Goal: Task Accomplishment & Management: Complete application form

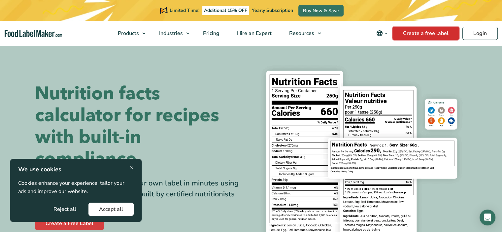
click at [421, 32] on link "Create a free label" at bounding box center [426, 33] width 67 height 13
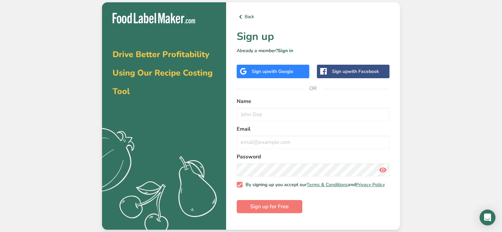
click at [268, 73] on span "with Google" at bounding box center [281, 71] width 26 height 6
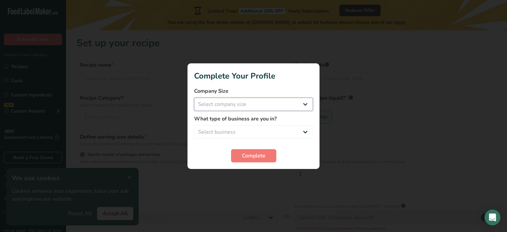
click at [251, 104] on select "Select company size Fewer than 10 Employees 10 to 50 Employees 51 to 500 Employ…" at bounding box center [253, 104] width 119 height 13
select select "1"
click at [194, 98] on select "Select company size Fewer than 10 Employees 10 to 50 Employees 51 to 500 Employ…" at bounding box center [253, 104] width 119 height 13
click at [247, 131] on select "Select business Packaged Food Manufacturer Restaurant & Cafe Bakery Meal Plans …" at bounding box center [253, 131] width 119 height 13
select select "3"
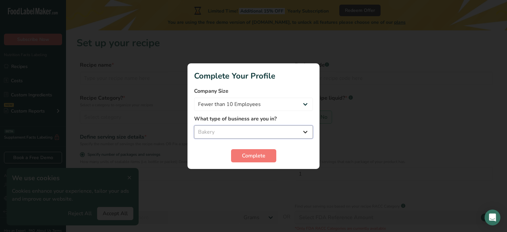
click at [194, 125] on select "Select business Packaged Food Manufacturer Restaurant & Cafe Bakery Meal Plans …" at bounding box center [253, 131] width 119 height 13
click at [251, 153] on span "Complete" at bounding box center [253, 156] width 23 height 8
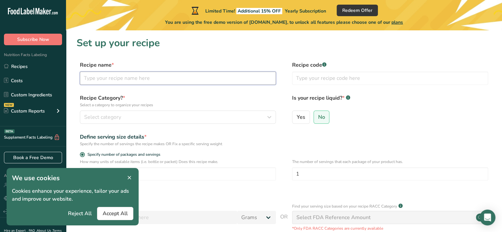
click at [132, 82] on input "text" at bounding box center [178, 78] width 196 height 13
type input "E"
type input "WHITE SOURDOUGH"
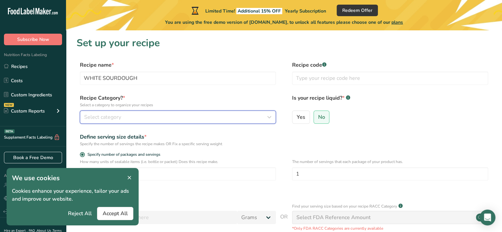
click at [114, 117] on span "Select category" at bounding box center [102, 117] width 37 height 8
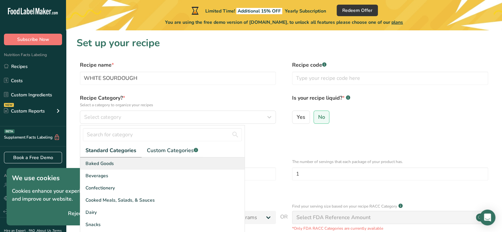
click at [111, 163] on span "Baked Goods" at bounding box center [100, 163] width 28 height 7
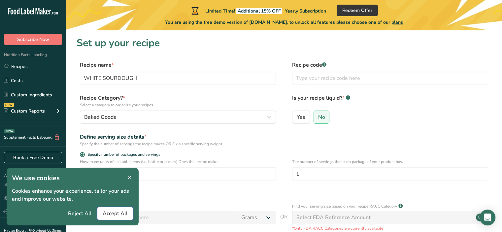
click at [121, 215] on span "Accept All" at bounding box center [115, 214] width 25 height 8
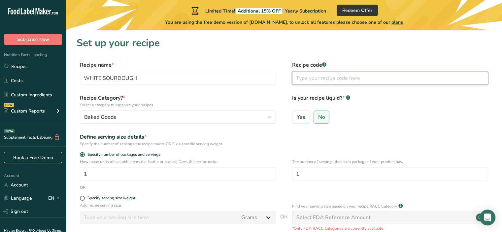
click at [319, 77] on input "text" at bounding box center [390, 78] width 196 height 13
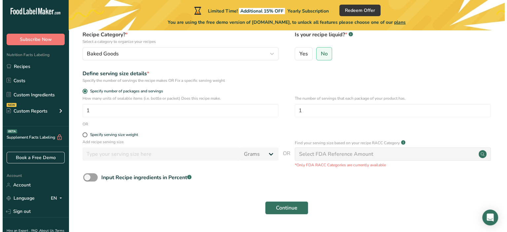
scroll to position [65, 0]
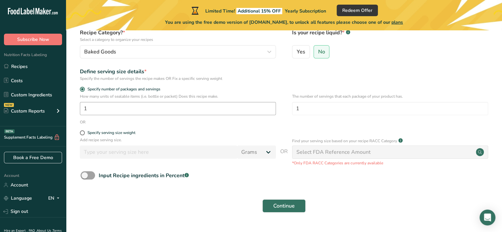
type input "01"
click at [112, 112] on input "1" at bounding box center [178, 108] width 196 height 13
click at [81, 132] on span at bounding box center [82, 132] width 5 height 5
click at [81, 132] on input "Specify serving size weight" at bounding box center [82, 133] width 4 height 4
radio input "true"
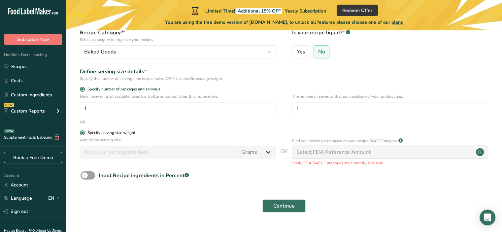
radio input "false"
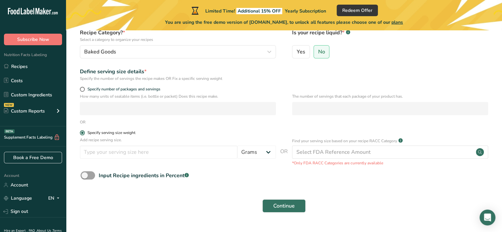
click at [81, 132] on span at bounding box center [82, 132] width 5 height 5
click at [81, 132] on input "Specify serving size weight" at bounding box center [82, 133] width 4 height 4
click at [110, 156] on input "number" at bounding box center [158, 152] width 157 height 13
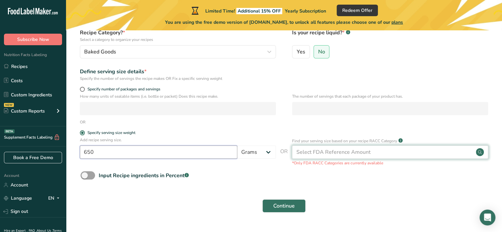
type input "650"
click at [377, 154] on div "Select FDA Reference Amount" at bounding box center [390, 152] width 196 height 13
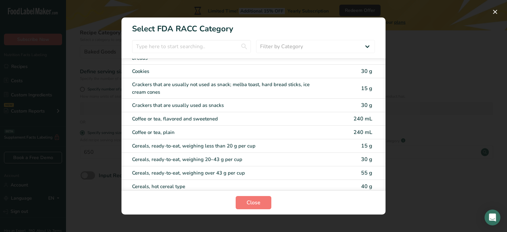
scroll to position [160, 0]
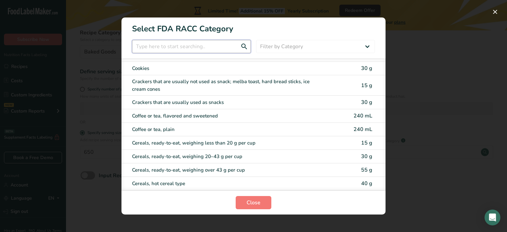
click at [178, 47] on input "RACC Category Selection Modal" at bounding box center [191, 46] width 119 height 13
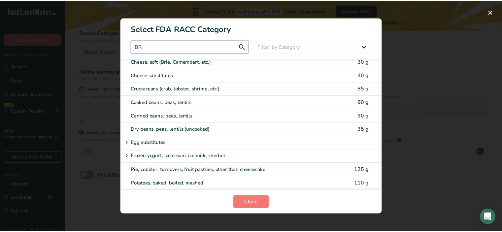
scroll to position [0, 0]
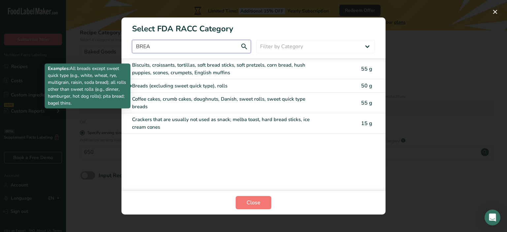
type input "BREA"
click at [181, 87] on div "Breads (excluding sweet quick type), rolls" at bounding box center [226, 86] width 188 height 8
type input "50"
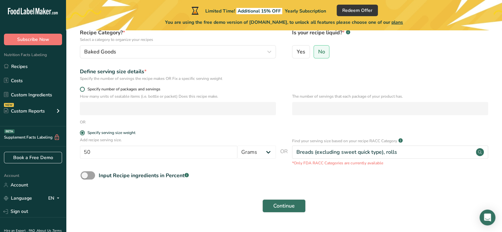
click at [84, 88] on span at bounding box center [82, 89] width 5 height 5
click at [84, 88] on input "Specify number of packages and servings" at bounding box center [82, 89] width 4 height 4
radio input "true"
radio input "false"
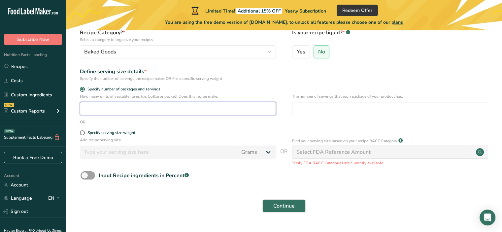
click at [92, 109] on input "number" at bounding box center [178, 108] width 196 height 13
type input "1"
click at [312, 112] on input "number" at bounding box center [390, 108] width 196 height 13
type input "22"
click at [278, 205] on span "Continue" at bounding box center [283, 206] width 21 height 8
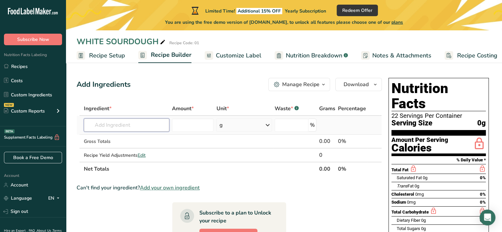
click at [131, 128] on input "text" at bounding box center [127, 125] width 86 height 13
type input "W"
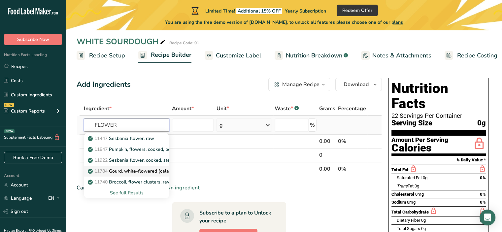
type input "FLOWER"
click at [143, 170] on p "11784 Gourd, white-flowered (calabash), cooked, boiled, drained, with salt" at bounding box center [170, 171] width 163 height 7
type input "Gourd, white-flowered (calabash), cooked, boiled, drained, with salt"
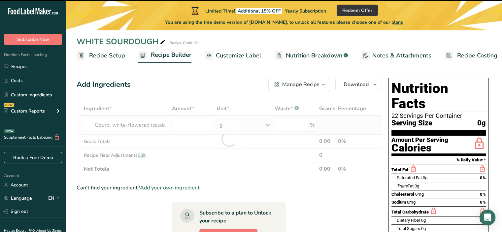
type input "0"
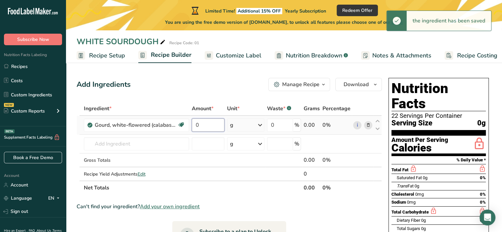
click at [206, 125] on input "0" at bounding box center [208, 125] width 33 height 13
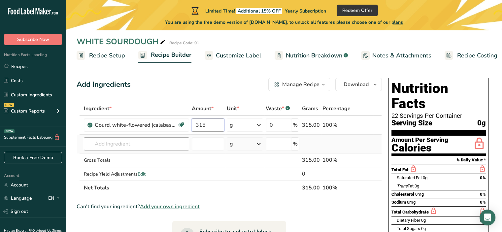
type input "315"
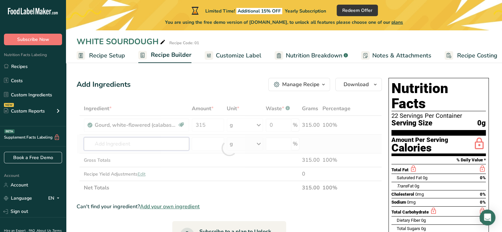
click at [120, 144] on div "Ingredient * Amount * Unit * Waste * .a-a{fill:#347362;}.b-a{fill:#fff;} Grams …" at bounding box center [229, 148] width 305 height 93
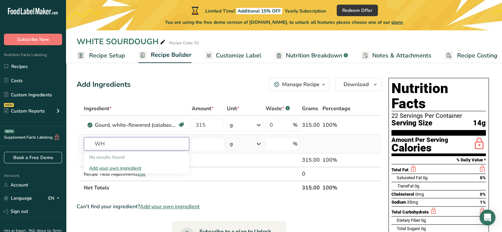
type input "W"
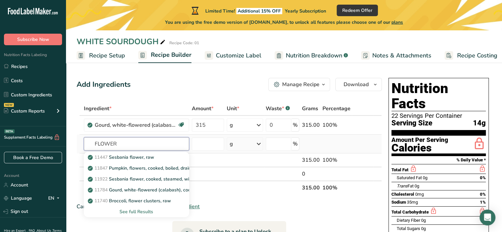
type input "FLOWER"
click at [136, 213] on div "See full Results" at bounding box center [136, 211] width 95 height 7
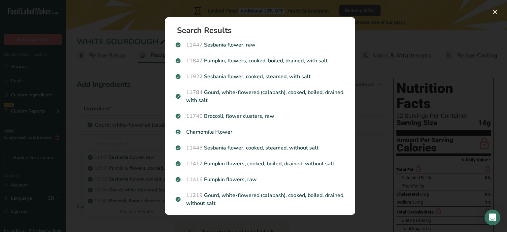
click at [126, 109] on div "Search results modal" at bounding box center [253, 116] width 507 height 232
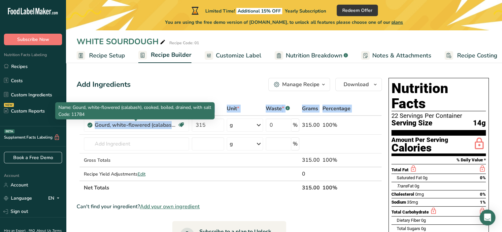
drag, startPoint x: 126, startPoint y: 109, endPoint x: 173, endPoint y: 133, distance: 52.7
click at [173, 133] on table "Ingredient * Amount * Unit * Waste * .a-a{fill:#347362;}.b-a{fill:#fff;} Grams …" at bounding box center [229, 148] width 305 height 93
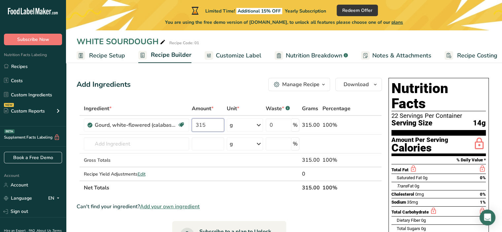
click at [206, 125] on input "315" at bounding box center [208, 125] width 32 height 13
type input "335"
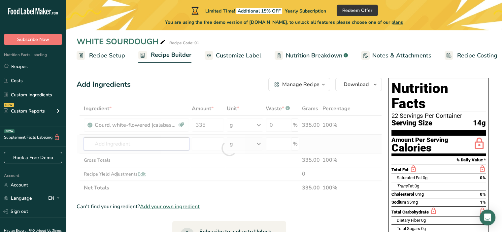
click at [153, 145] on div "Ingredient * Amount * Unit * Waste * .a-a{fill:#347362;}.b-a{fill:#fff;} Grams …" at bounding box center [229, 148] width 305 height 93
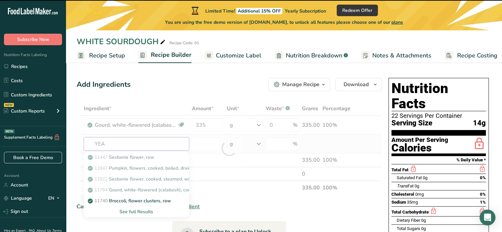
type input "YEAS"
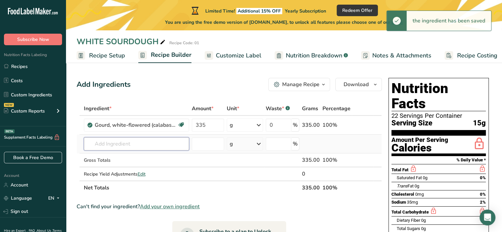
type input "T"
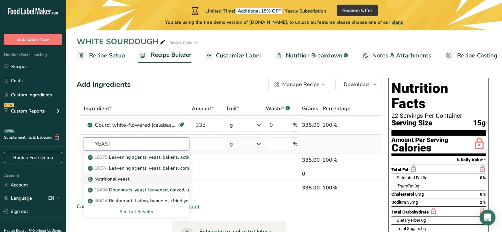
type input "YEAST"
click at [107, 181] on p "Nutritional yeast" at bounding box center [109, 179] width 40 height 7
type input "Nutritional yeast"
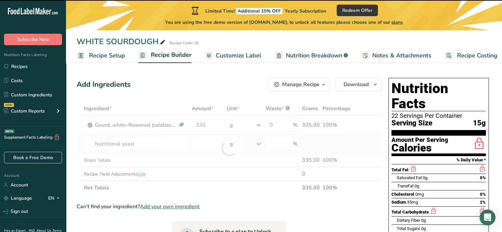
type input "0"
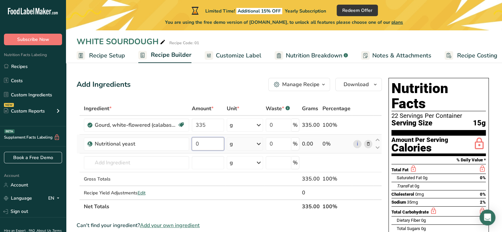
click at [204, 142] on input "0" at bounding box center [208, 143] width 32 height 13
type input "3"
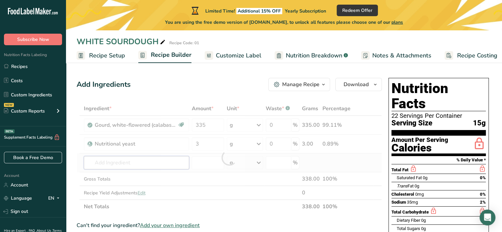
click at [130, 160] on div "Ingredient * Amount * Unit * Waste * .a-a{fill:#347362;}.b-a{fill:#fff;} Grams …" at bounding box center [229, 158] width 305 height 112
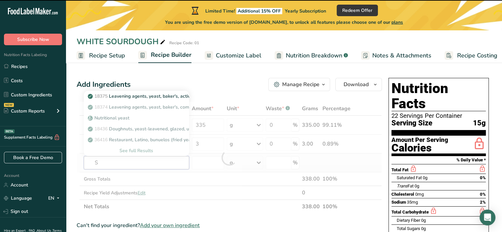
type input "SO"
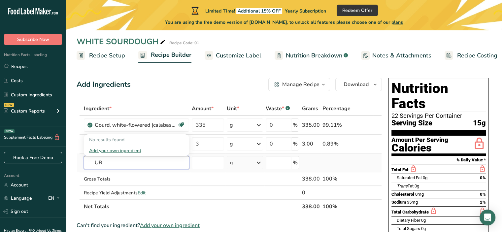
type input "U"
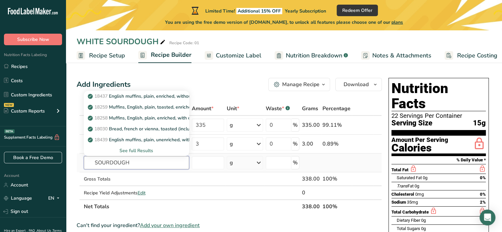
type input "SOURDOUGH"
click at [134, 148] on div "See full Results" at bounding box center [136, 150] width 95 height 7
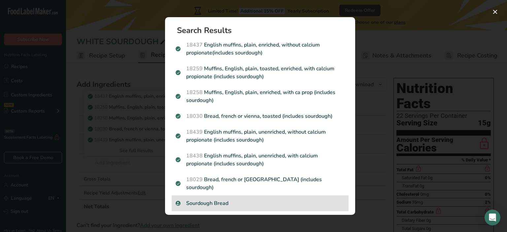
click at [198, 199] on p "Sourdough Bread" at bounding box center [260, 203] width 169 height 8
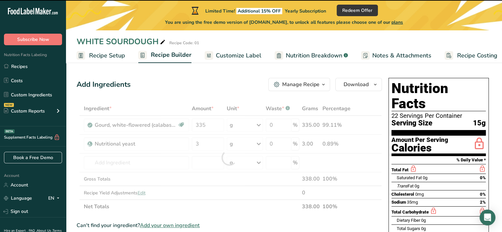
type input "0"
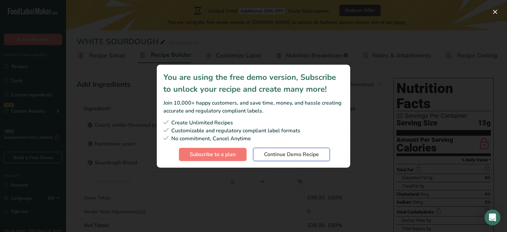
click at [278, 155] on span "Continue Demo Recipe" at bounding box center [291, 155] width 55 height 8
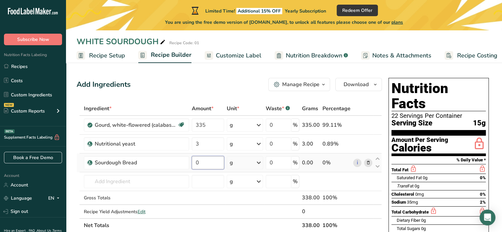
click at [198, 160] on input "0" at bounding box center [208, 162] width 32 height 13
type input "98"
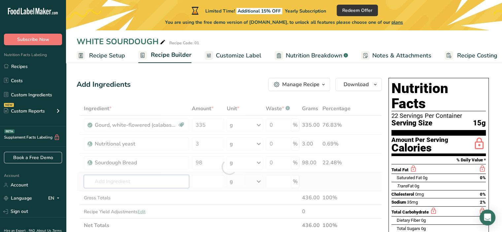
click at [116, 183] on div "Ingredient * Amount * Unit * Waste * .a-a{fill:#347362;}.b-a{fill:#fff;} Grams …" at bounding box center [229, 167] width 305 height 131
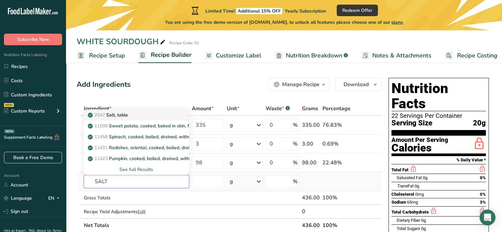
type input "SALT"
click at [114, 112] on p "2047 Salt, table" at bounding box center [108, 115] width 39 height 7
type input "Salt, table"
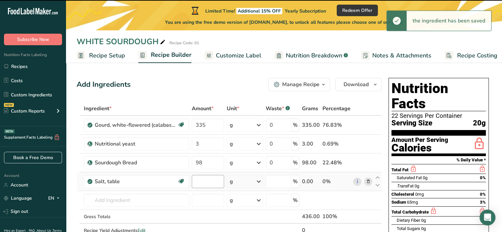
type input "0"
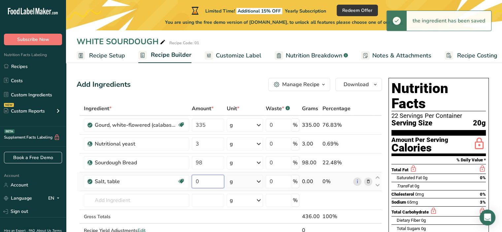
click at [204, 181] on input "0" at bounding box center [208, 181] width 32 height 13
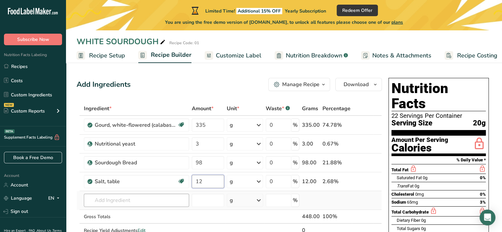
type input "12"
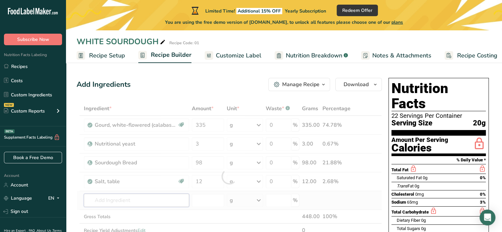
click at [124, 201] on div "Ingredient * Amount * Unit * Waste * .a-a{fill:#347362;}.b-a{fill:#fff;} Grams …" at bounding box center [229, 177] width 305 height 150
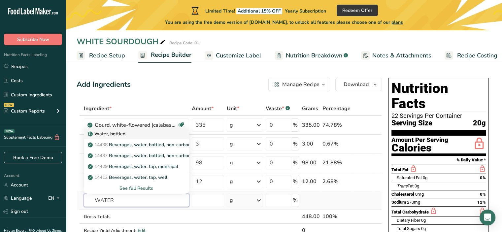
type input "WATER"
click at [124, 133] on p "Water, bottled" at bounding box center [107, 133] width 36 height 7
type input "Water, bottled"
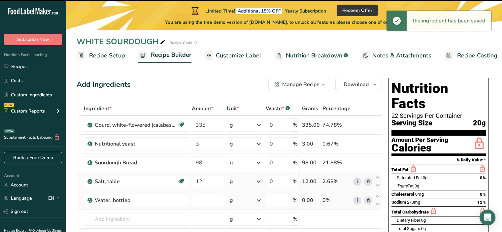
type input "0"
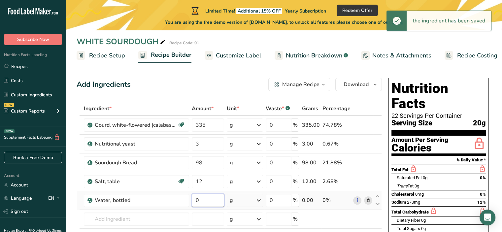
click at [206, 200] on input "0" at bounding box center [208, 200] width 32 height 13
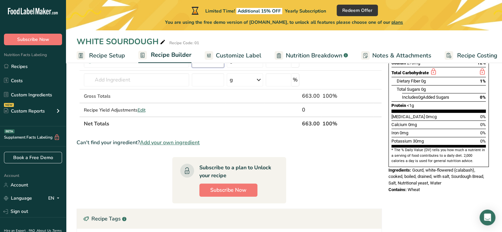
scroll to position [149, 0]
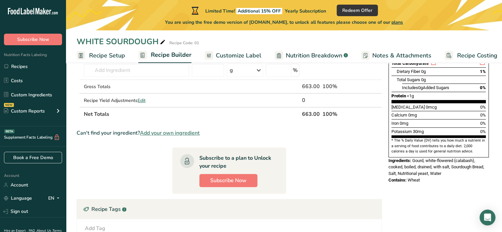
type input "215"
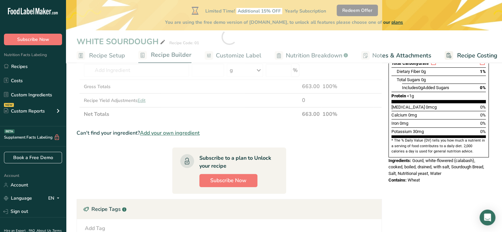
click at [317, 124] on section "Ingredient * Amount * Unit * Waste * .a-a{fill:#347362;}.b-a{fill:#fff;} Grams …" at bounding box center [229, 125] width 305 height 344
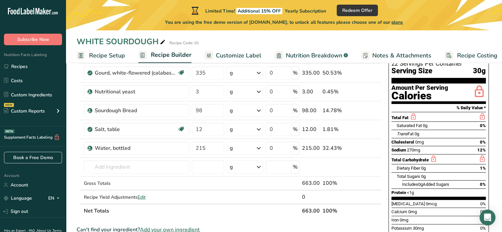
scroll to position [52, 0]
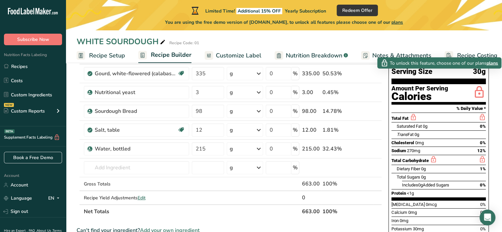
click at [479, 85] on icon at bounding box center [479, 93] width 13 height 16
